Goal: Transaction & Acquisition: Obtain resource

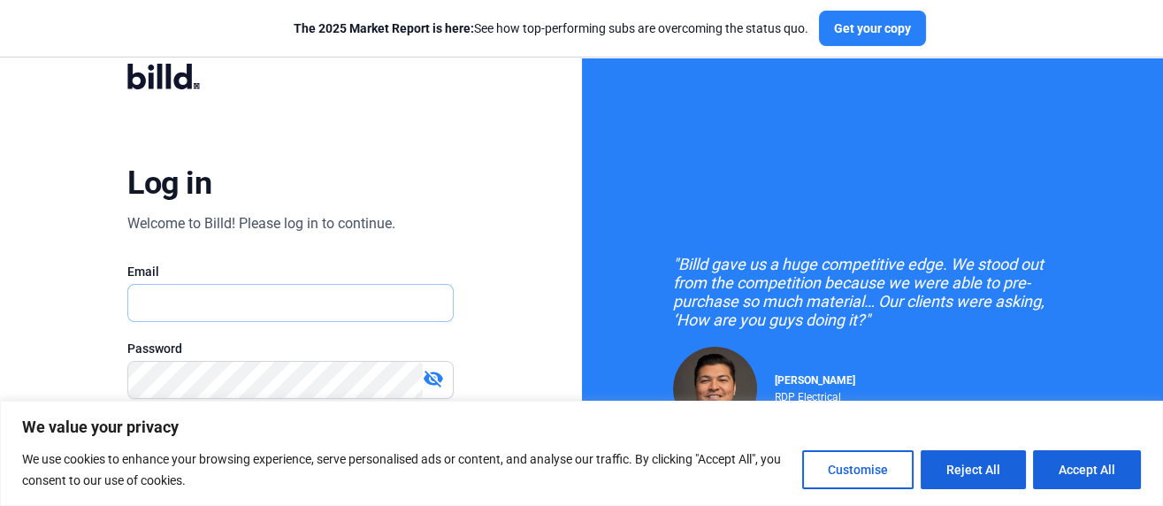
click at [172, 295] on input "text" at bounding box center [281, 303] width 306 height 36
type input "[EMAIL_ADDRESS][DOMAIN_NAME]"
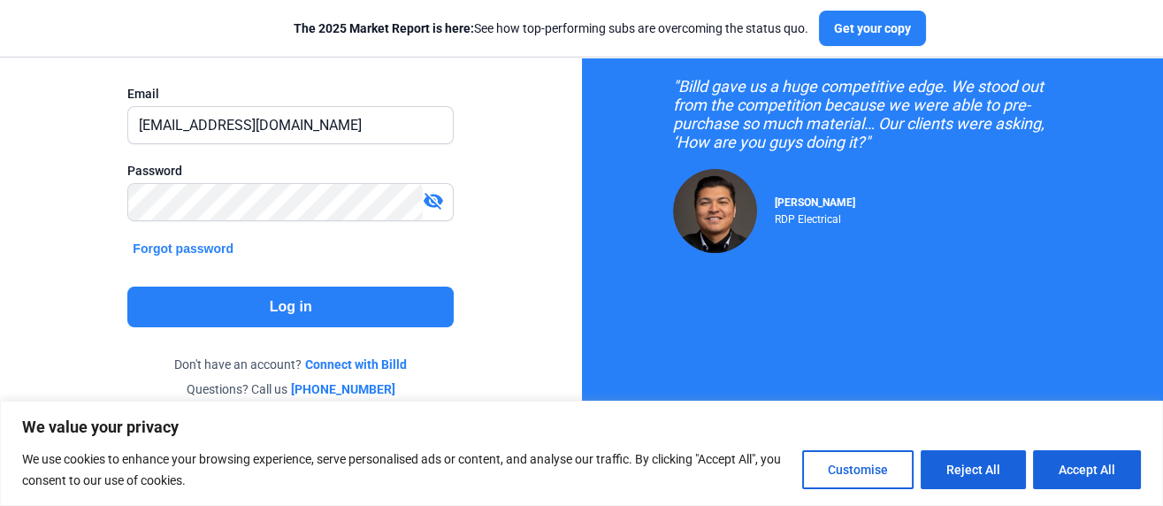
click at [290, 303] on button "Log in" at bounding box center [290, 307] width 326 height 41
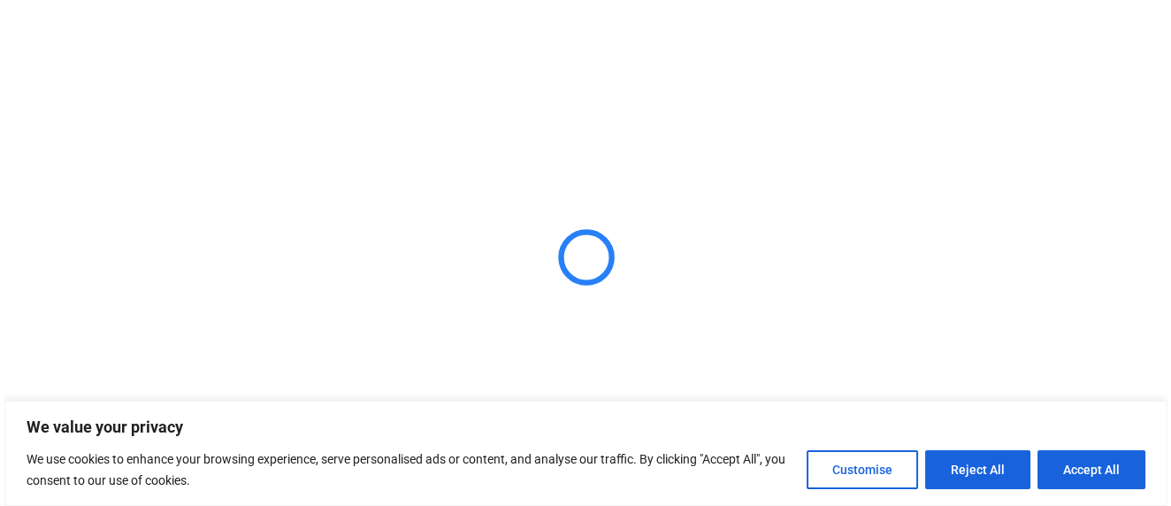
scroll to position [0, 0]
click at [857, 469] on button "Customise" at bounding box center [865, 469] width 111 height 39
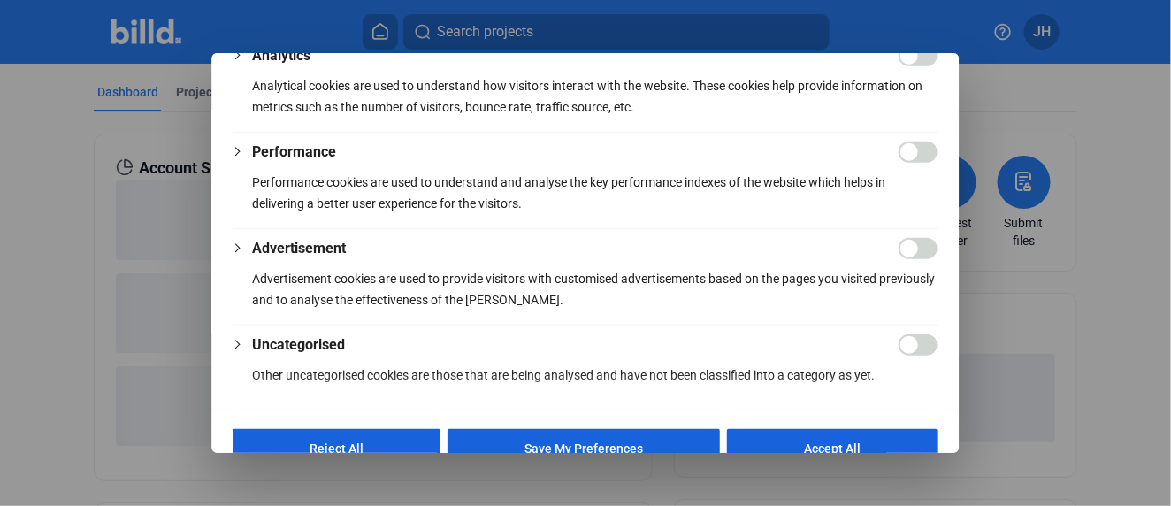
scroll to position [455, 0]
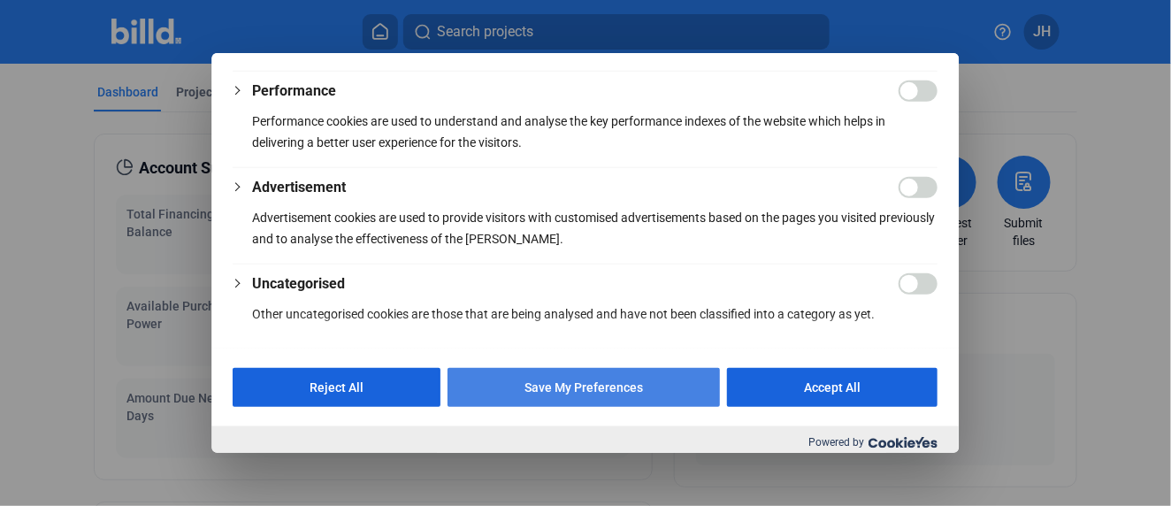
click at [575, 378] on button "Save My Preferences" at bounding box center [584, 387] width 272 height 39
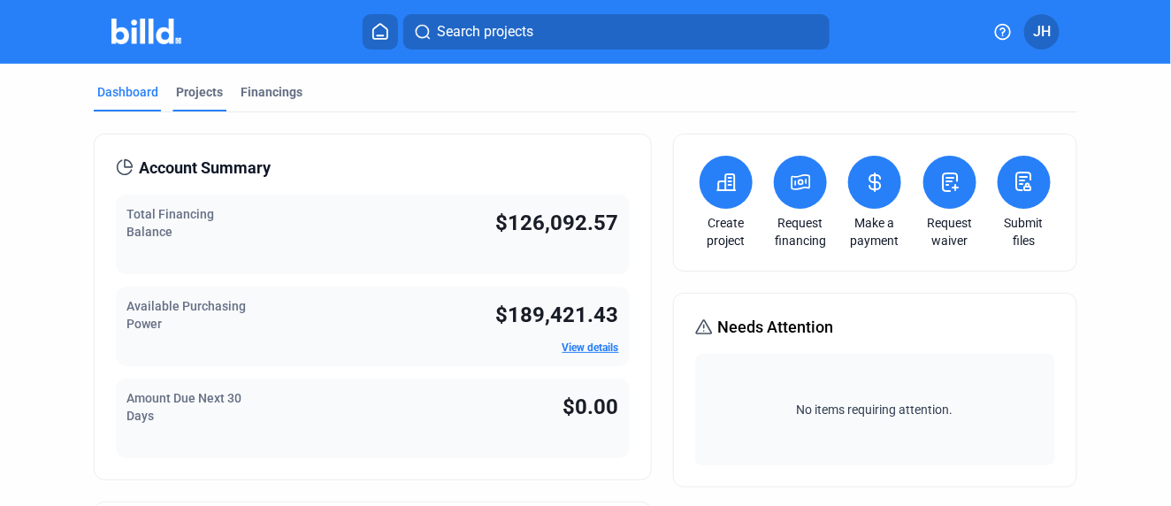
click at [196, 92] on div "Projects" at bounding box center [199, 92] width 47 height 18
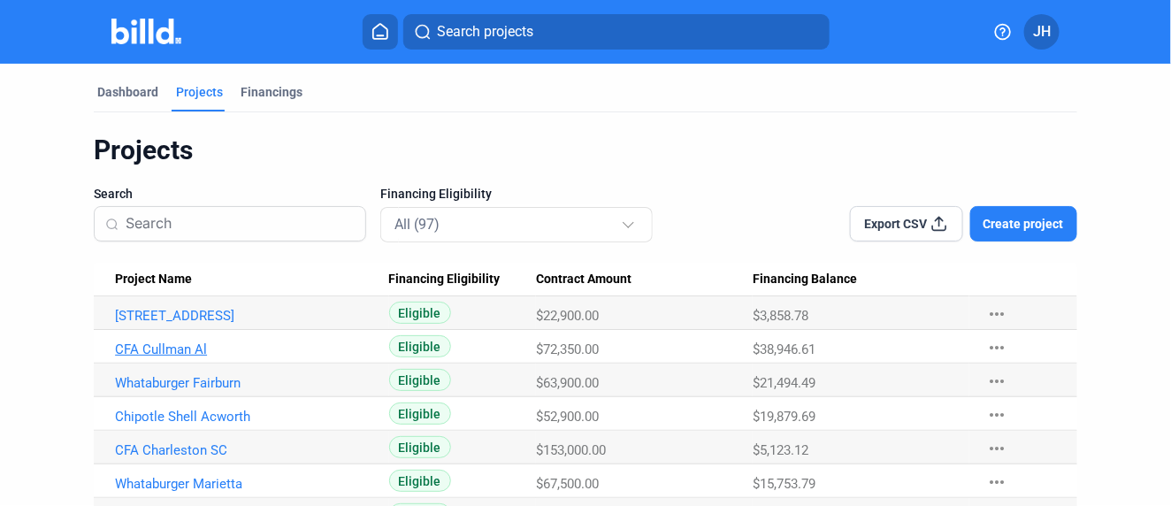
click at [170, 347] on link "CFA Cullman Al" at bounding box center [245, 349] width 260 height 16
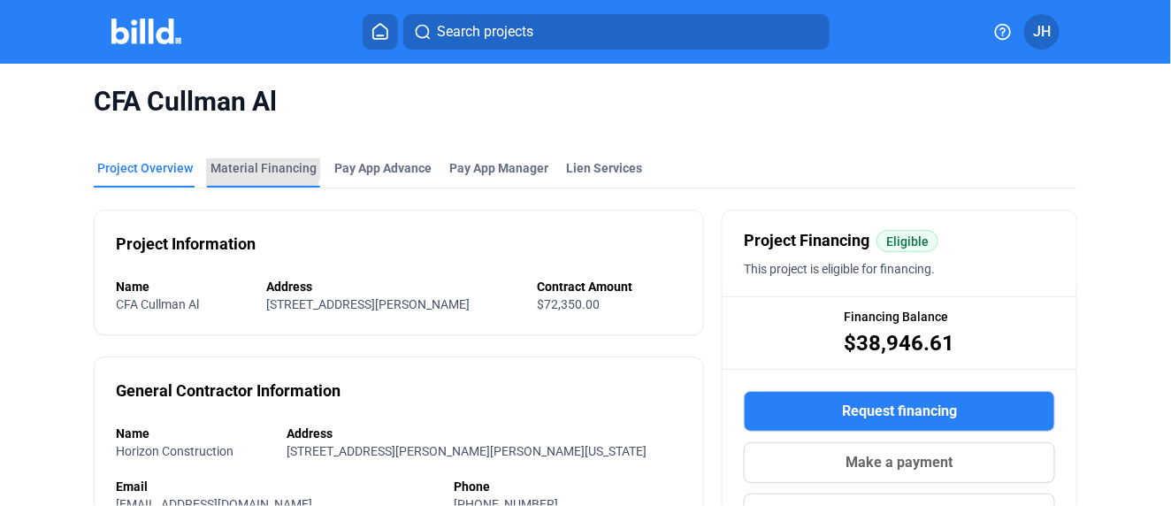
click at [255, 166] on div "Material Financing" at bounding box center [264, 168] width 106 height 18
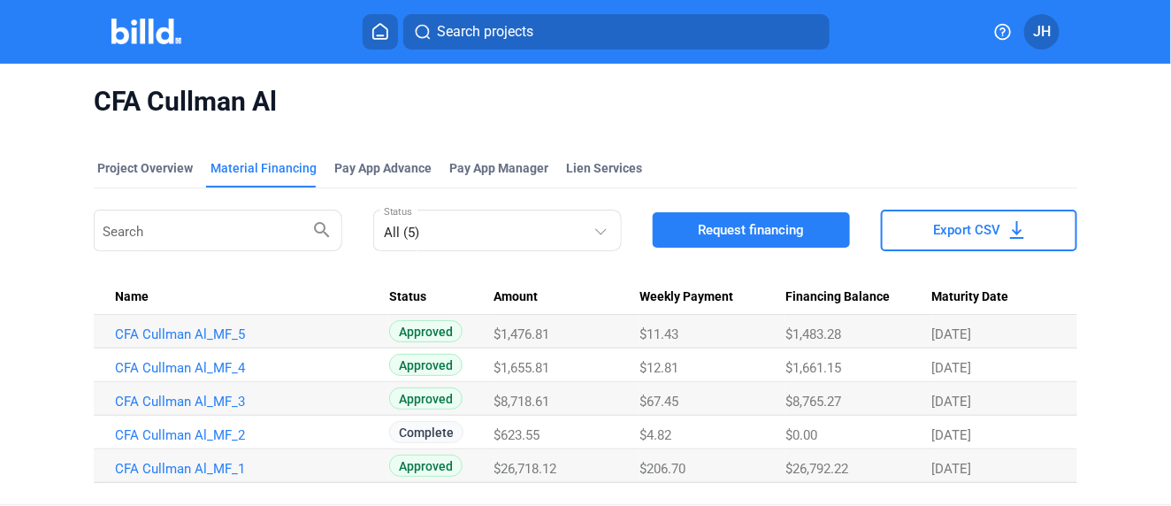
click at [722, 226] on span "Request financing" at bounding box center [751, 230] width 106 height 18
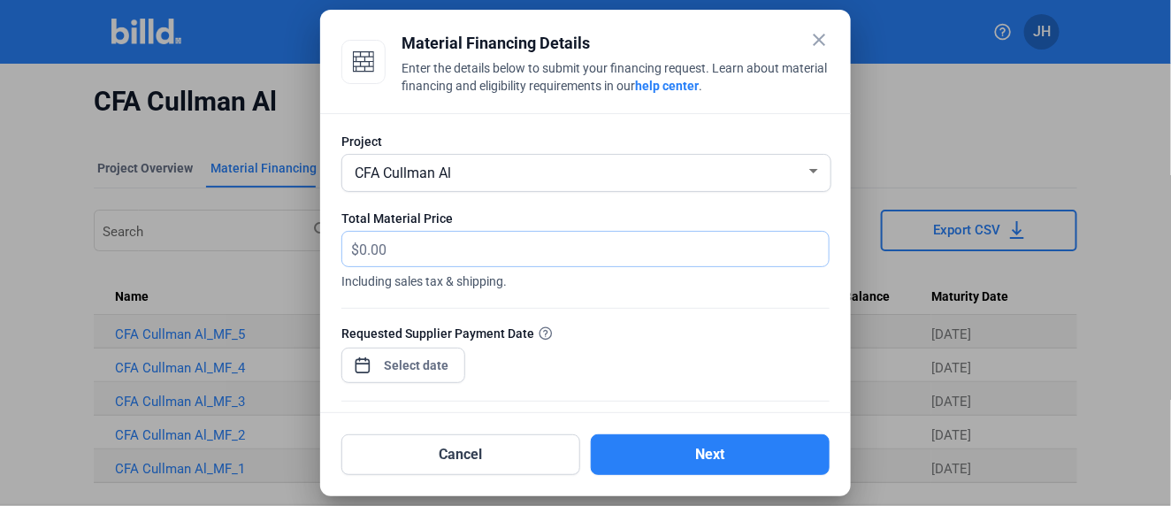
click at [370, 250] on input "text" at bounding box center [594, 249] width 470 height 34
type input "515.51"
click at [425, 366] on div "close Material Financing Details Enter the details below to submit your financi…" at bounding box center [585, 253] width 1171 height 506
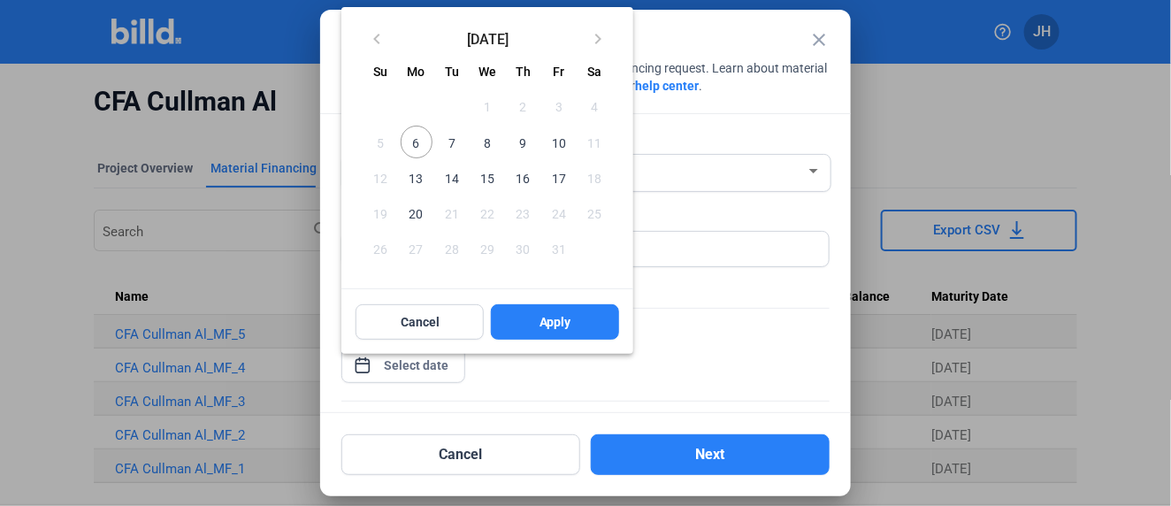
click at [564, 172] on span "17" at bounding box center [559, 178] width 32 height 32
click at [578, 329] on button "Apply" at bounding box center [555, 321] width 128 height 35
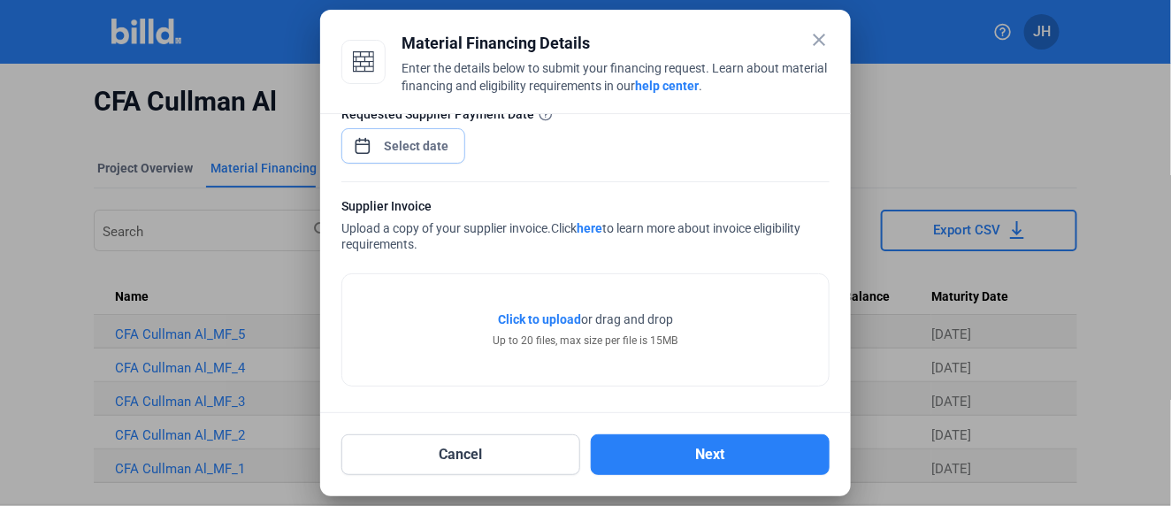
scroll to position [219, 0]
click at [548, 314] on span "Click to upload" at bounding box center [539, 319] width 83 height 14
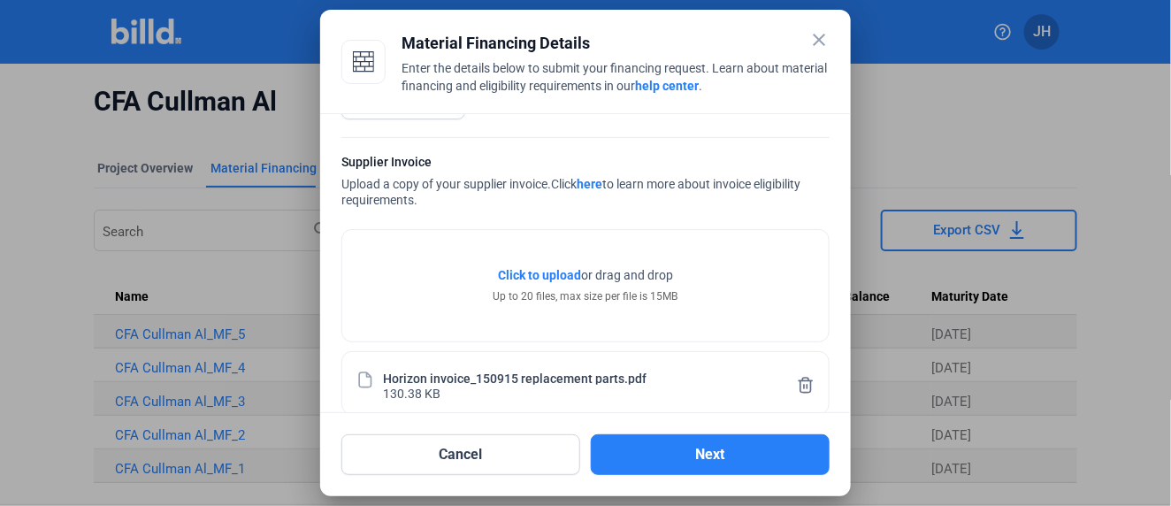
scroll to position [285, 0]
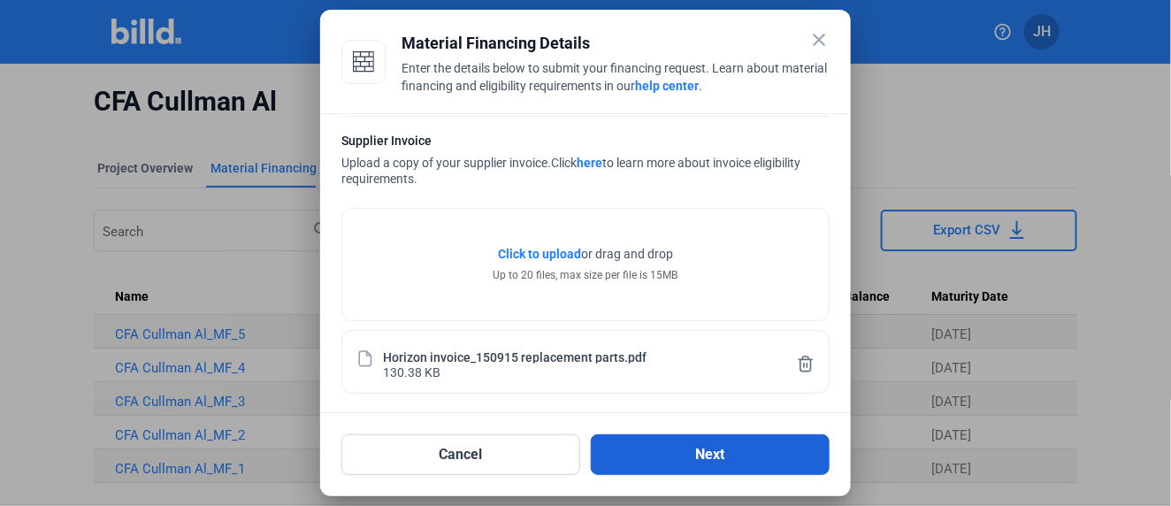
click at [716, 449] on button "Next" at bounding box center [710, 454] width 239 height 41
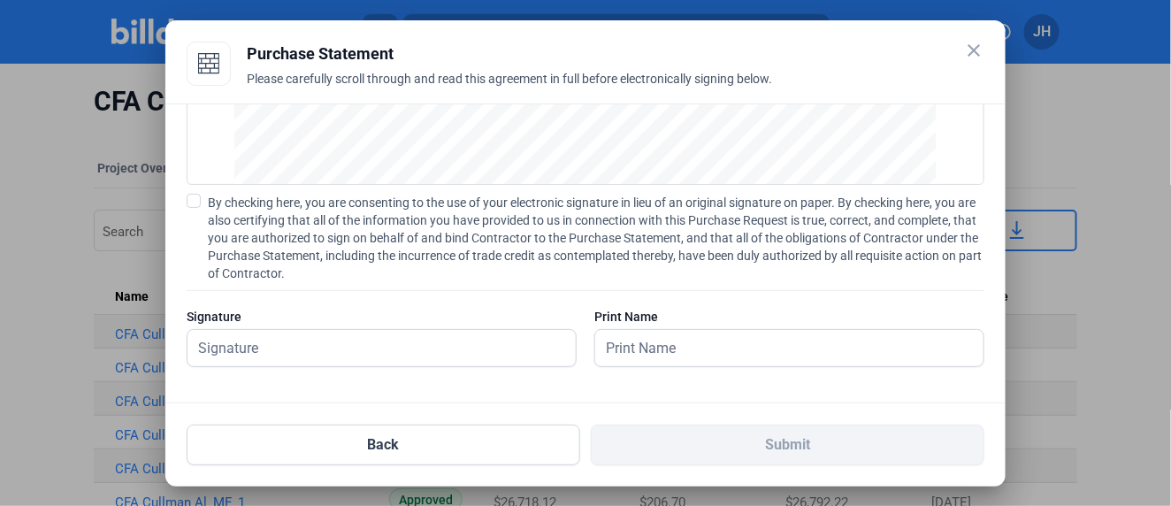
scroll to position [256, 0]
click at [194, 195] on span at bounding box center [194, 199] width 14 height 14
click at [0, 0] on input "By checking here, you are consenting to the use of your electronic signature in…" at bounding box center [0, 0] width 0 height 0
click at [235, 345] on input "text" at bounding box center [382, 346] width 388 height 36
type input "[PERSON_NAME]"
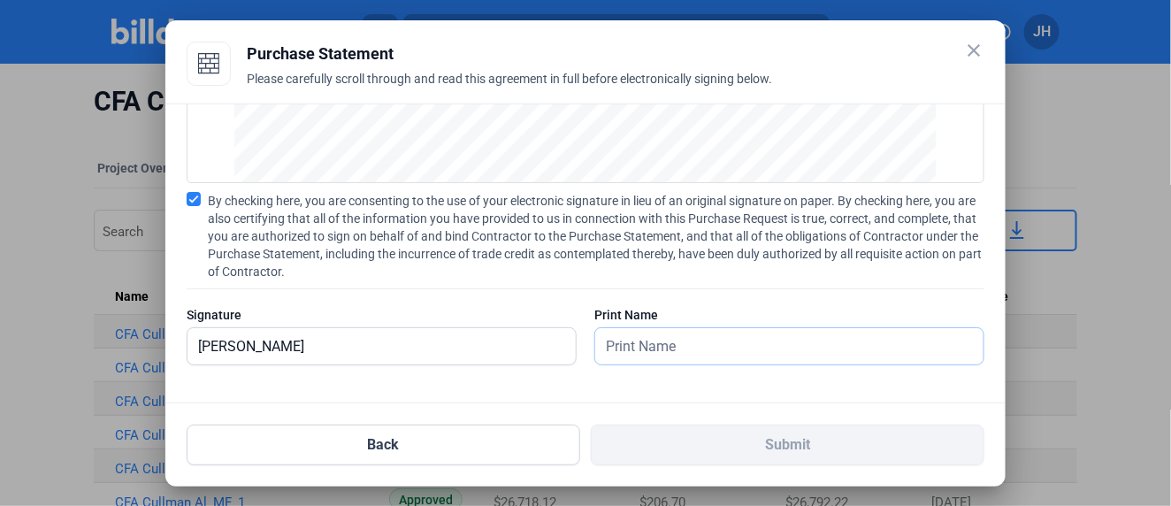
click at [624, 349] on input "text" at bounding box center [779, 346] width 369 height 36
type input "[PERSON_NAME]"
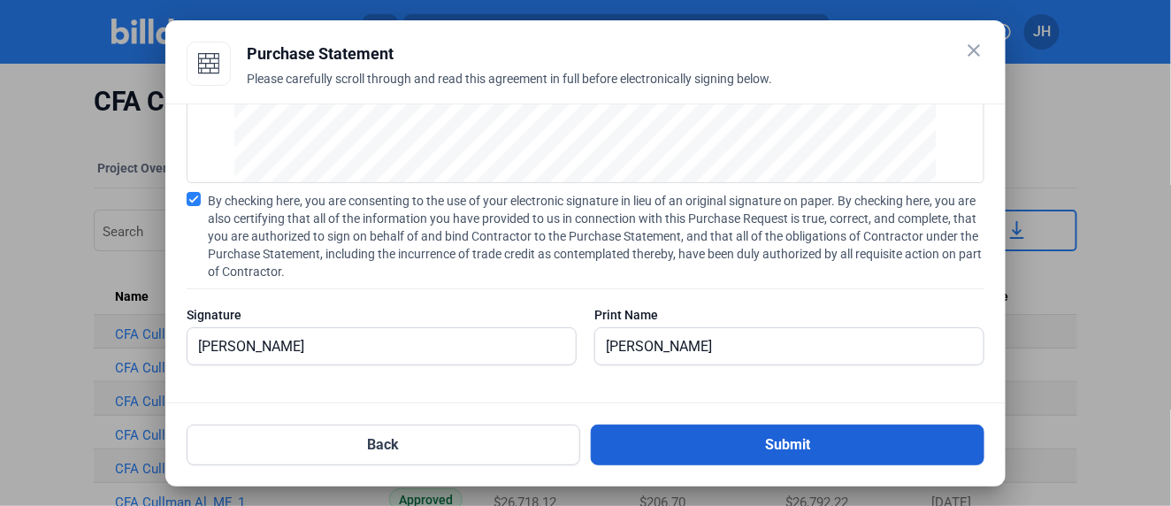
click at [780, 444] on button "Submit" at bounding box center [788, 445] width 394 height 41
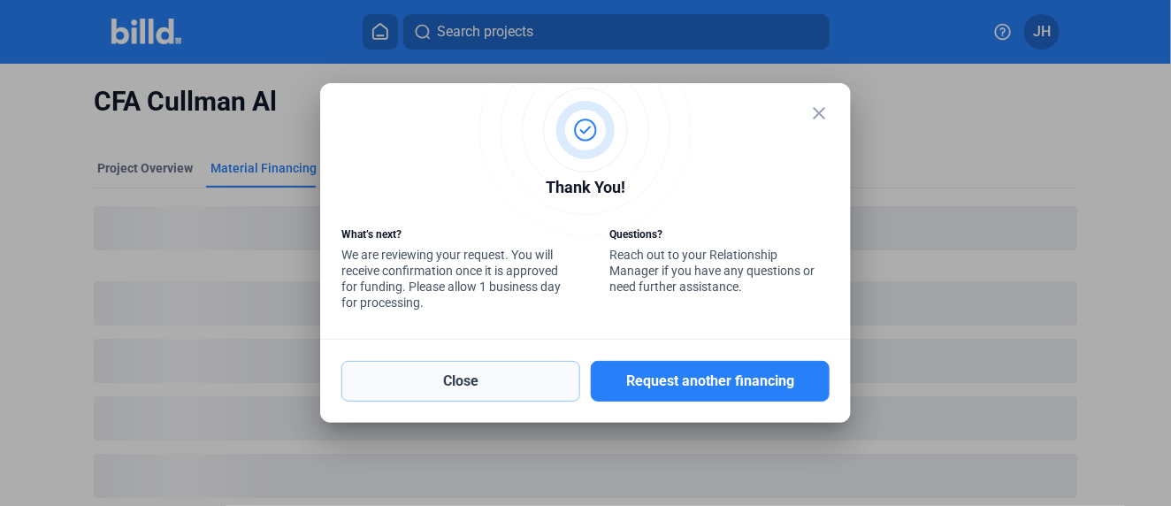
click at [468, 385] on button "Close" at bounding box center [460, 381] width 239 height 41
